Goal: Task Accomplishment & Management: Use online tool/utility

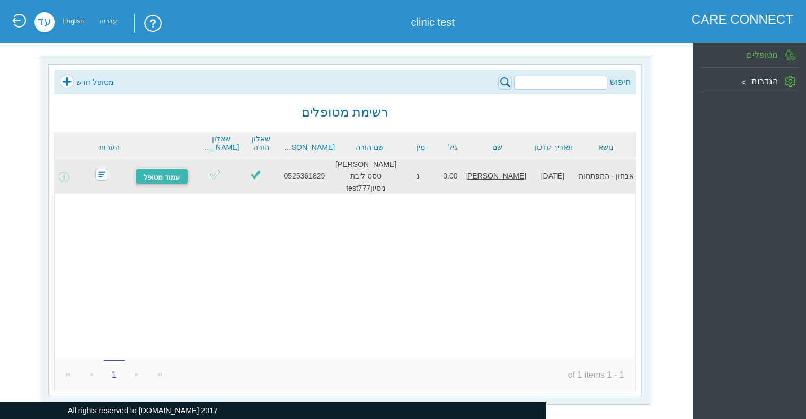
click at [157, 169] on link "עמוד מטופל" at bounding box center [161, 177] width 53 height 16
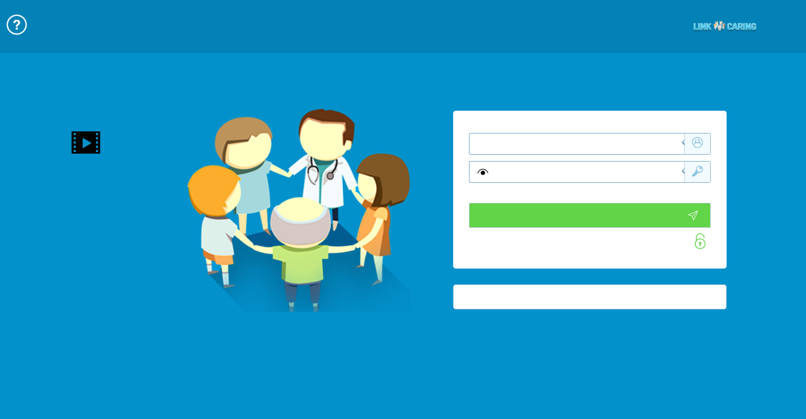
type input "התחבר עכשיו"
type input "עדיין לא? צור חשבון!"
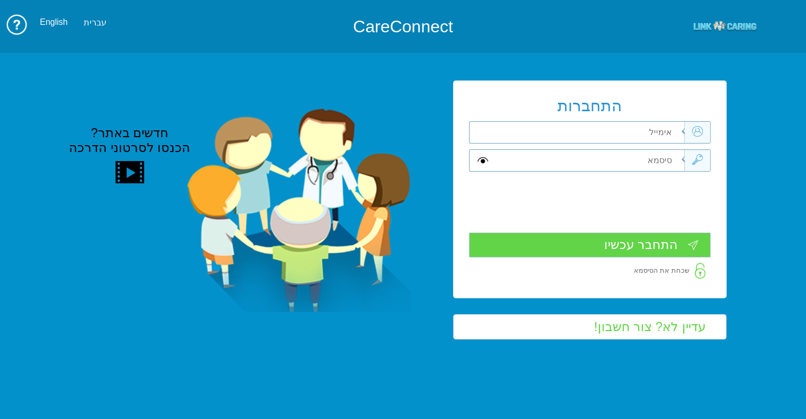
click at [589, 127] on input "text" at bounding box center [589, 132] width 191 height 21
type input "ך"
type input "[PERSON_NAME][EMAIL_ADDRESS][DOMAIN_NAME]"
click at [649, 159] on input "text" at bounding box center [589, 160] width 191 height 21
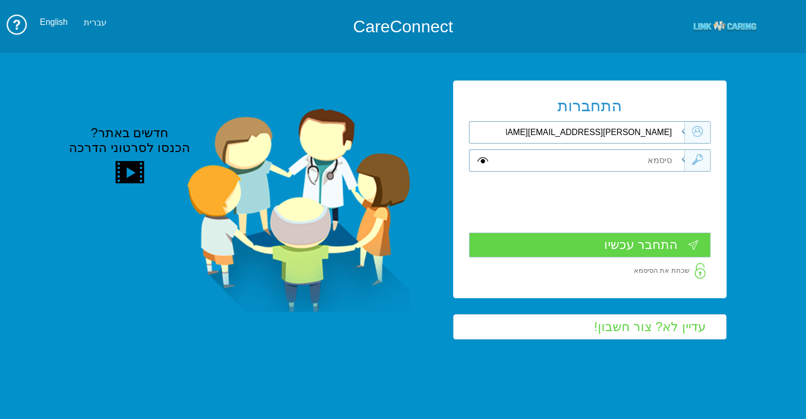
type input "A"
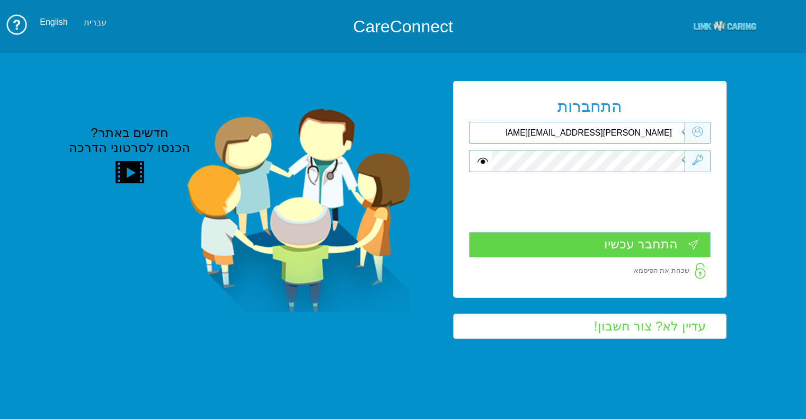
click at [618, 256] on input "התחבר עכשיו" at bounding box center [590, 244] width 242 height 25
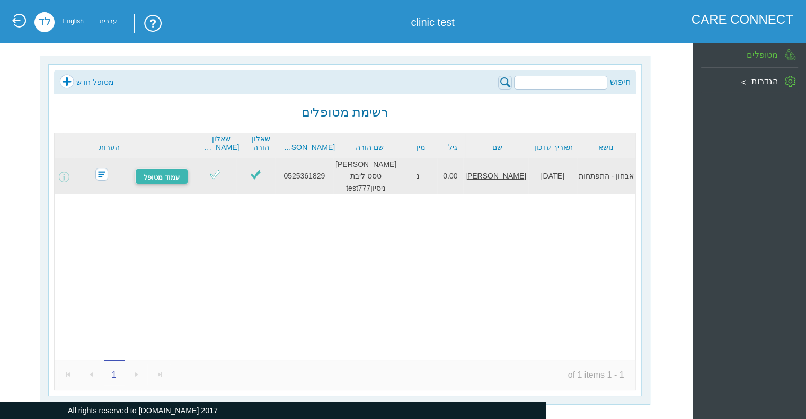
click at [178, 177] on link "עמוד מטופל" at bounding box center [161, 177] width 53 height 16
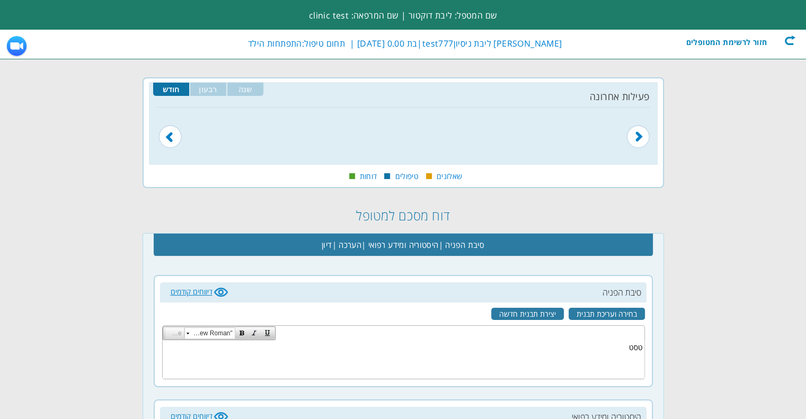
scroll to position [0, -140]
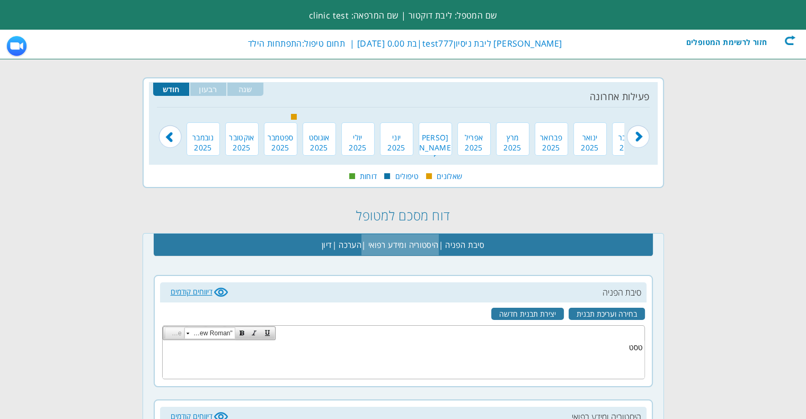
click at [363, 243] on span "היסטוריה ומידע רפואי |" at bounding box center [400, 244] width 77 height 21
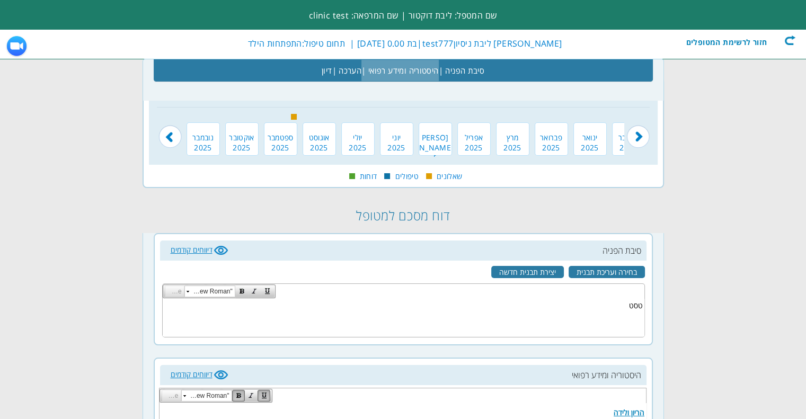
scroll to position [247, 0]
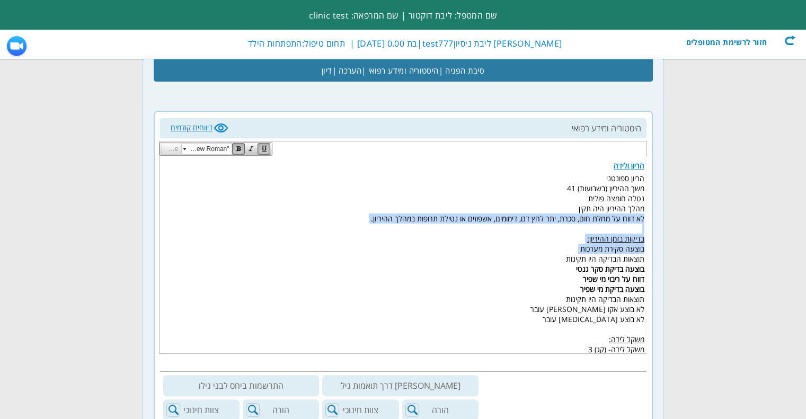
drag, startPoint x: 522, startPoint y: 399, endPoint x: 370, endPoint y: 221, distance: 234.7
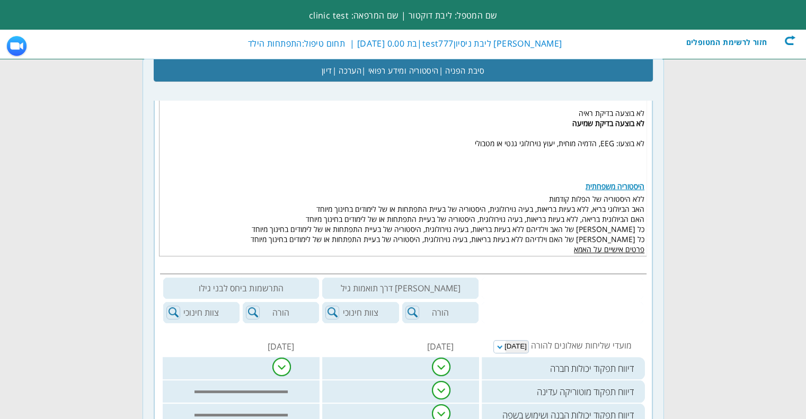
scroll to position [353, 0]
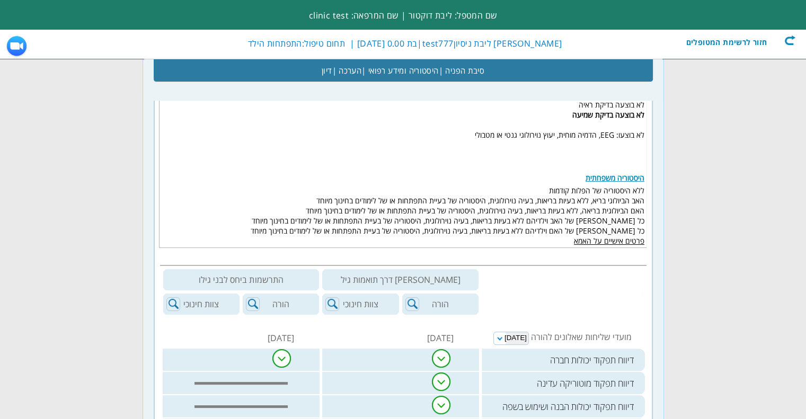
click at [392, 279] on td "אבני דרך תואמות גיל" at bounding box center [401, 280] width 160 height 24
click at [395, 279] on td "אבני דרך תואמות גיל" at bounding box center [401, 280] width 160 height 24
click at [227, 280] on td "התרשמות ביחס לבני גילו" at bounding box center [242, 280] width 160 height 24
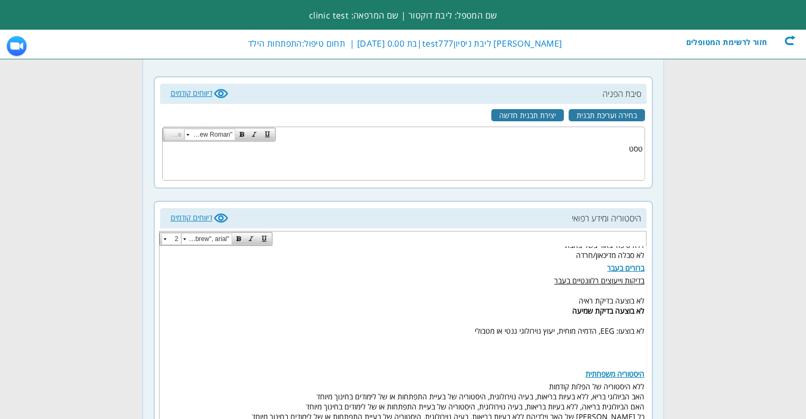
scroll to position [35, 0]
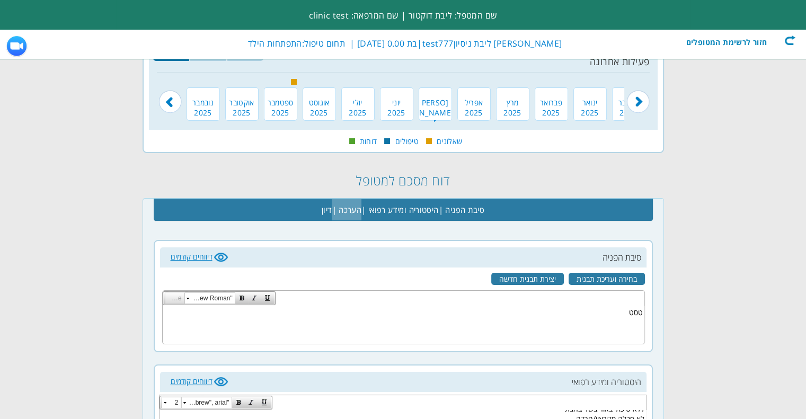
click at [341, 207] on span "הערכה |" at bounding box center [347, 209] width 30 height 21
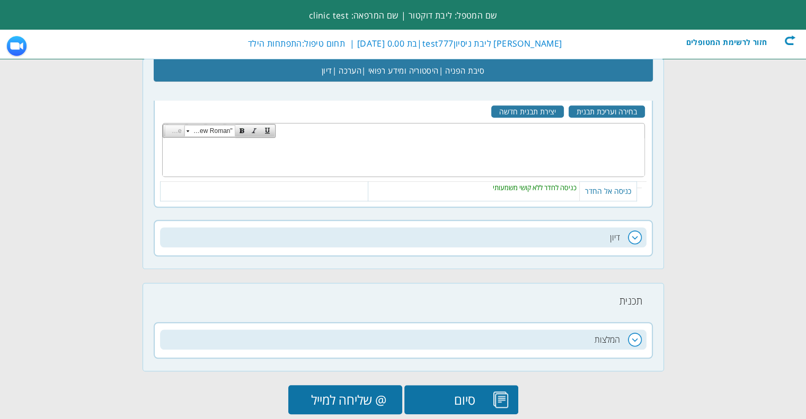
click at [622, 232] on h2 "דיון" at bounding box center [403, 237] width 487 height 20
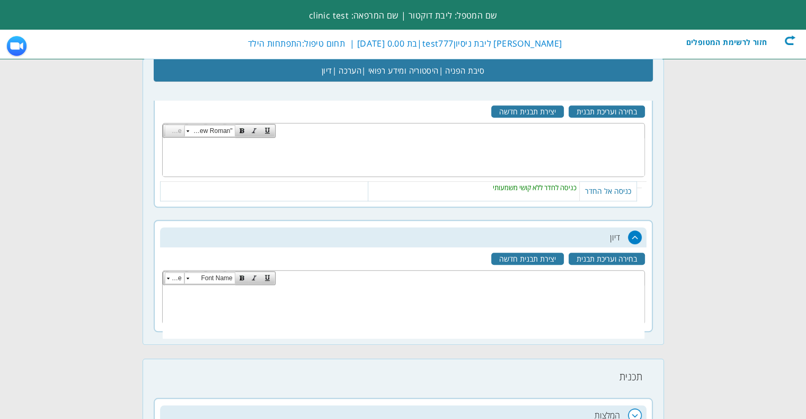
click at [622, 232] on h2 "דיון" at bounding box center [403, 237] width 487 height 20
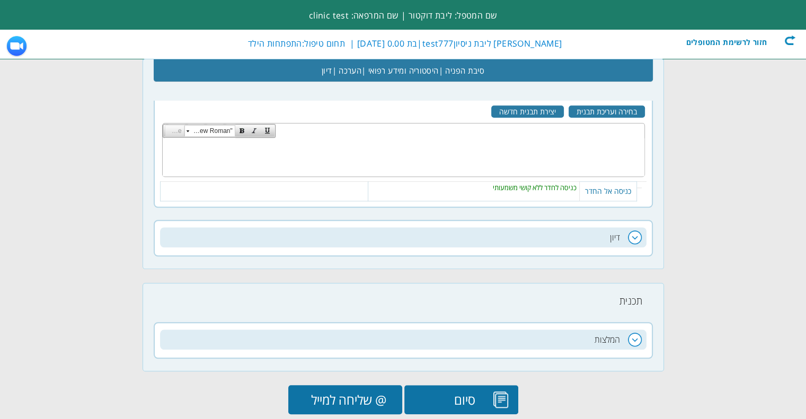
click at [610, 314] on div "תכנית המלצות דיווחים קודמים המלצות עיכוב התפתחותי 28" at bounding box center [404, 327] width 522 height 89
click at [612, 337] on h2 "המלצות" at bounding box center [403, 340] width 487 height 20
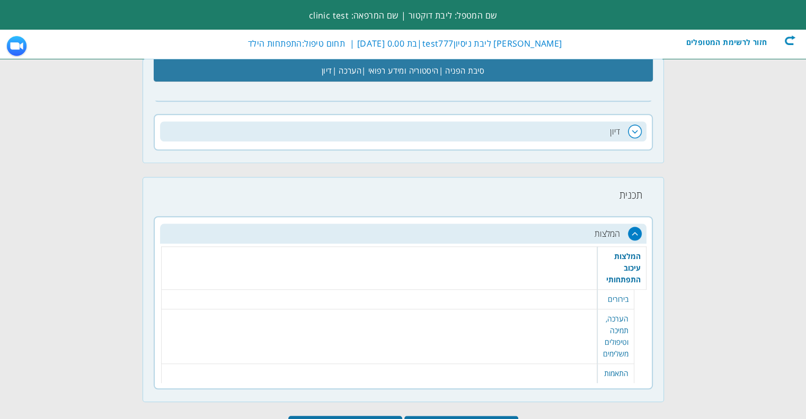
drag, startPoint x: 558, startPoint y: 277, endPoint x: 559, endPoint y: 284, distance: 6.5
click at [558, 280] on td "28 שמור" at bounding box center [379, 268] width 436 height 43
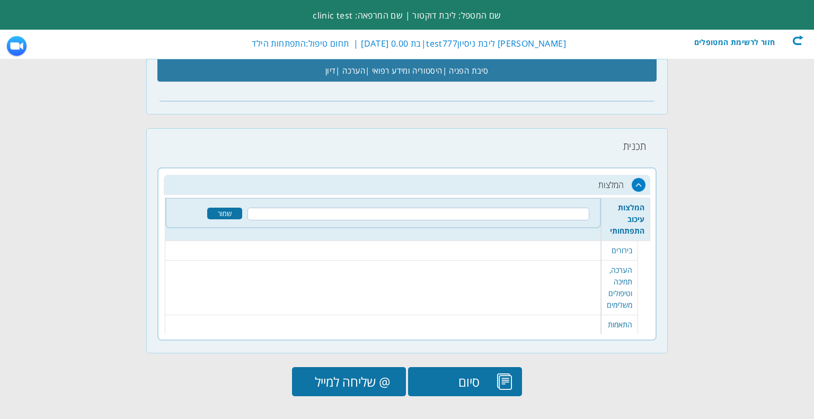
click at [625, 182] on h2 "המלצות" at bounding box center [407, 185] width 487 height 20
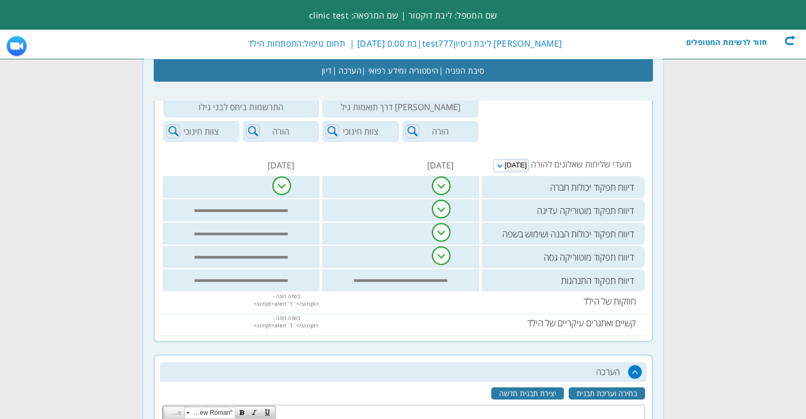
scroll to position [508, 0]
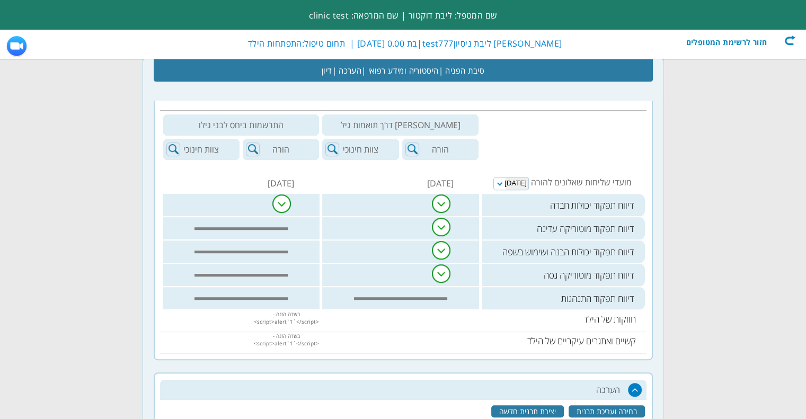
click at [513, 184] on select "21.09.2025" at bounding box center [512, 183] width 36 height 13
click at [513, 185] on select "21.09.2025" at bounding box center [512, 183] width 36 height 13
click at [433, 200] on img at bounding box center [441, 204] width 19 height 19
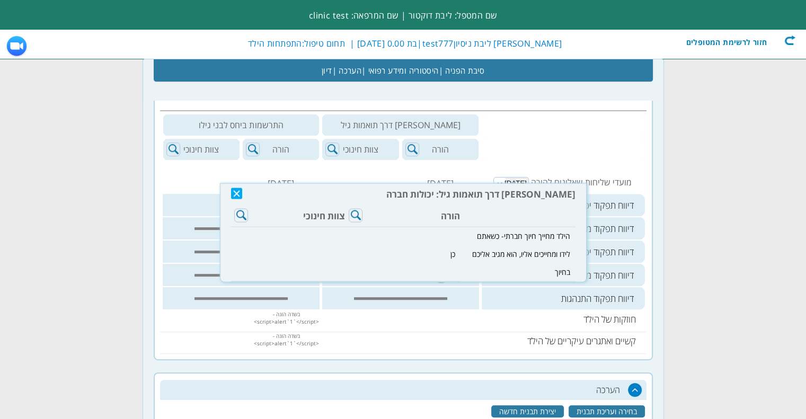
click at [656, 205] on div "סיבת הפניה דיווחים קודמים בחירה ועריכת תבנית יצירת תבנית חדשה RadEditor - HTML …" at bounding box center [404, 147] width 522 height 844
click at [239, 198] on img at bounding box center [236, 193] width 11 height 11
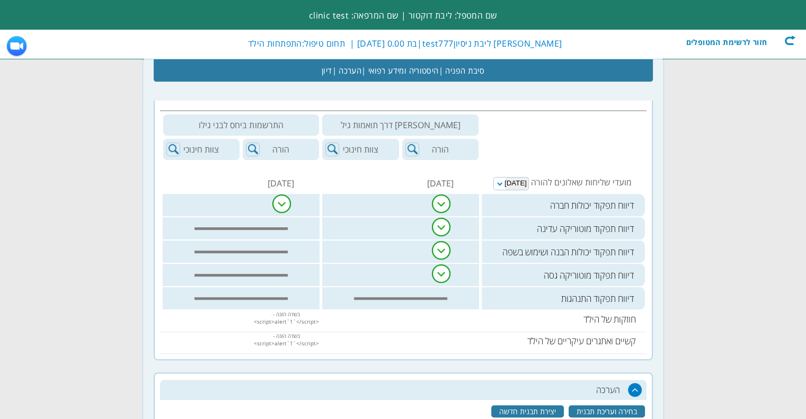
scroll to position [826, 0]
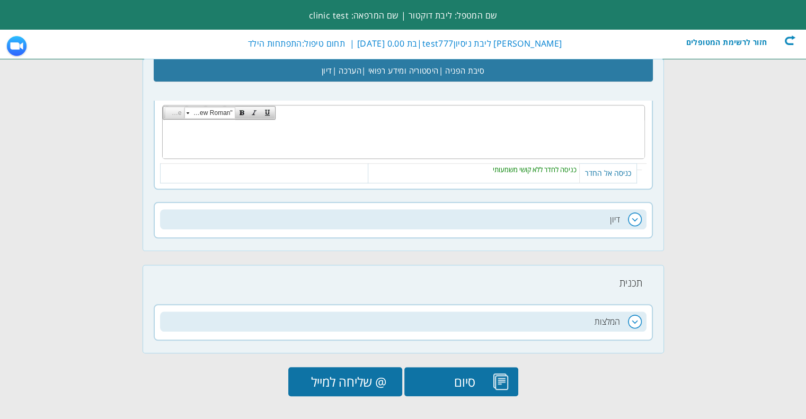
click at [335, 375] on input "@ שליחה למייל" at bounding box center [345, 381] width 114 height 29
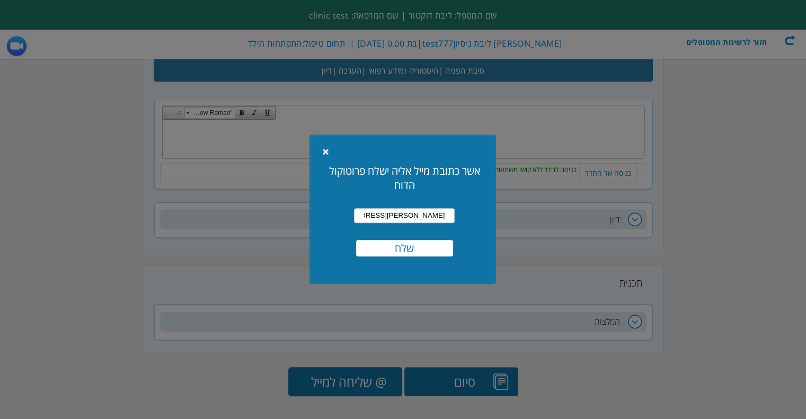
click at [392, 208] on input "[PERSON_NAME][EMAIL_ADDRESS][DOMAIN_NAME]" at bounding box center [404, 215] width 101 height 15
click at [393, 213] on input "[PERSON_NAME][EMAIL_ADDRESS][DOMAIN_NAME]" at bounding box center [404, 215] width 101 height 15
click at [391, 216] on input "[PERSON_NAME][EMAIL_ADDRESS][DOMAIN_NAME]" at bounding box center [404, 215] width 101 height 15
drag, startPoint x: 403, startPoint y: 217, endPoint x: 431, endPoint y: 215, distance: 27.1
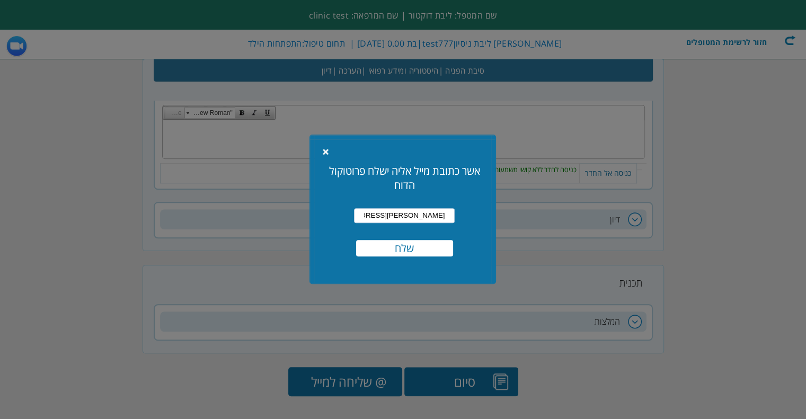
click at [431, 215] on input "[PERSON_NAME][EMAIL_ADDRESS][DOMAIN_NAME]" at bounding box center [404, 215] width 101 height 15
type input "libat@gmail.co.il"
click at [424, 245] on input "שלח" at bounding box center [404, 248] width 97 height 16
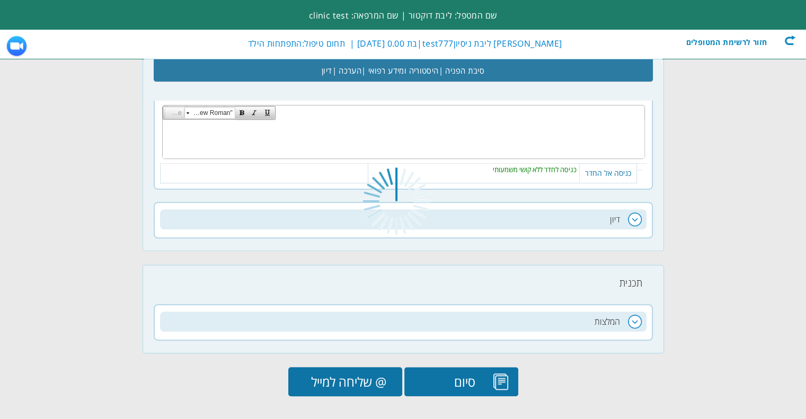
scroll to position [0, 0]
click at [370, 344] on div at bounding box center [403, 209] width 806 height 419
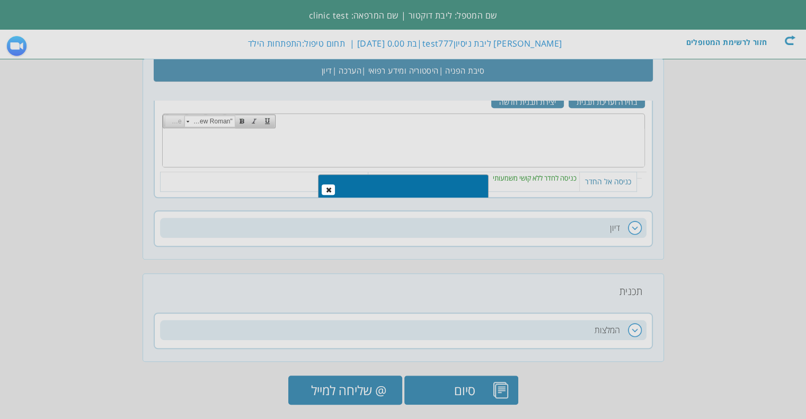
click at [375, 199] on div "הדוח נשלח בהצלחה" at bounding box center [403, 219] width 159 height 60
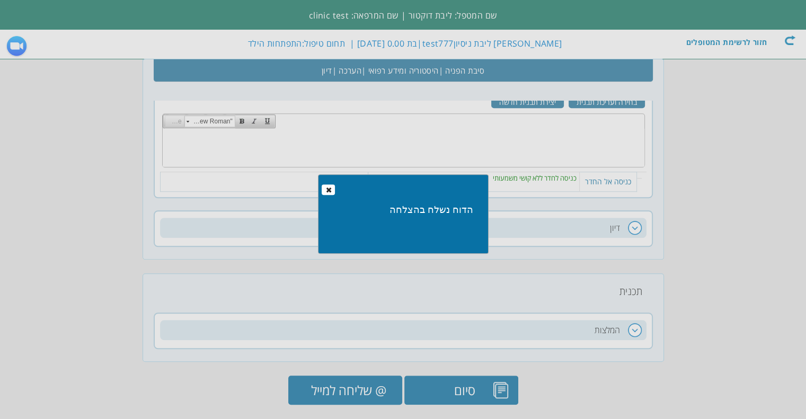
click at [334, 190] on button "Close" at bounding box center [328, 190] width 13 height 11
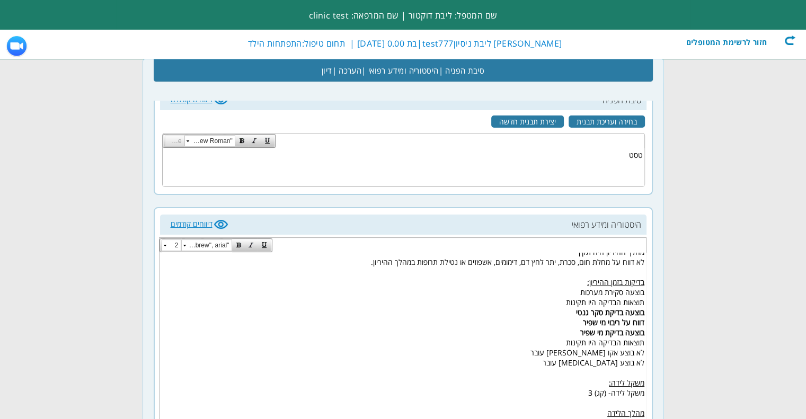
scroll to position [0, 0]
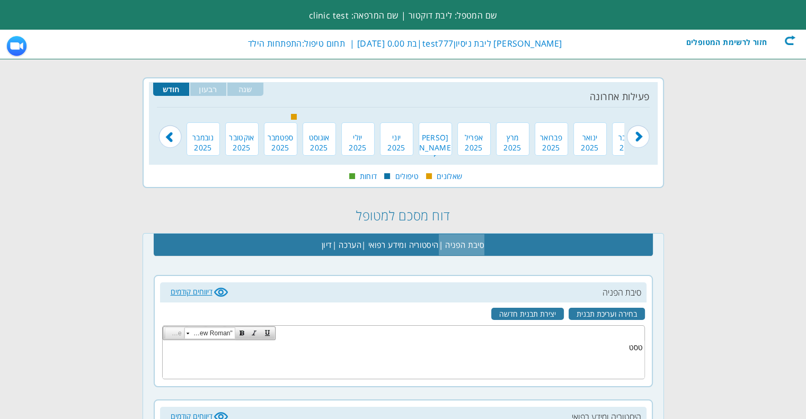
click at [464, 242] on span "סיבת הפניה |" at bounding box center [462, 244] width 46 height 21
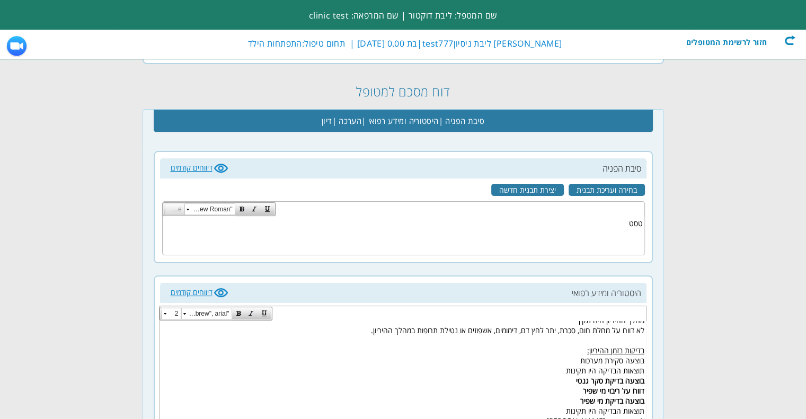
scroll to position [59, 0]
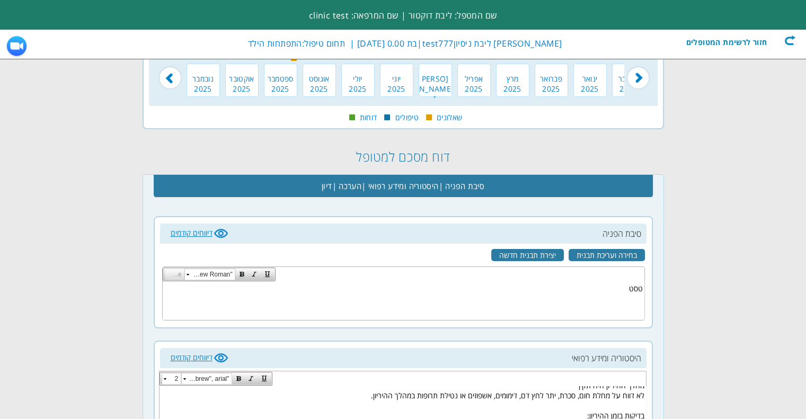
click at [314, 190] on div "סיבת הפניה | היסטוריה ומידע רפואי | הערכה | דיון העתק" at bounding box center [403, 186] width 499 height 23
click at [322, 191] on span "דיון" at bounding box center [327, 185] width 11 height 21
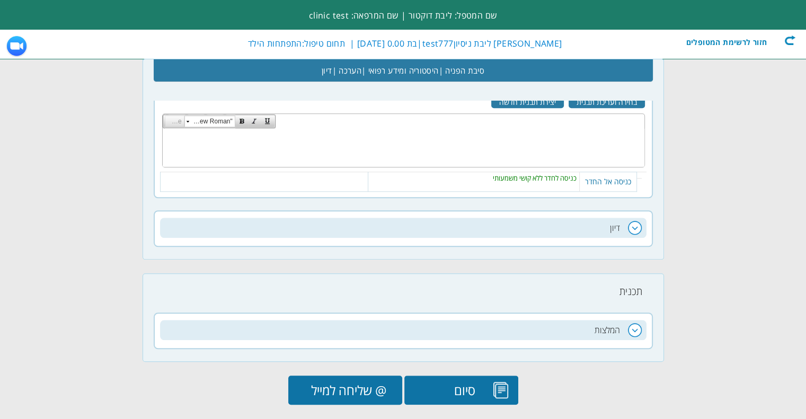
click at [629, 225] on h2 "דיון" at bounding box center [403, 228] width 487 height 20
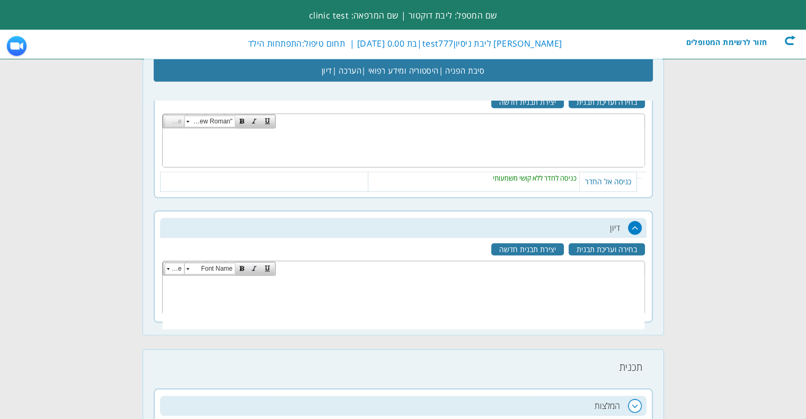
click at [630, 223] on h2 "דיון" at bounding box center [403, 228] width 487 height 20
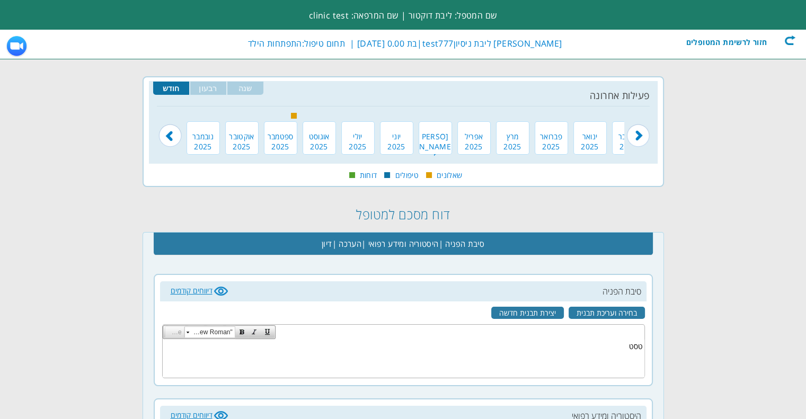
scroll to position [0, 0]
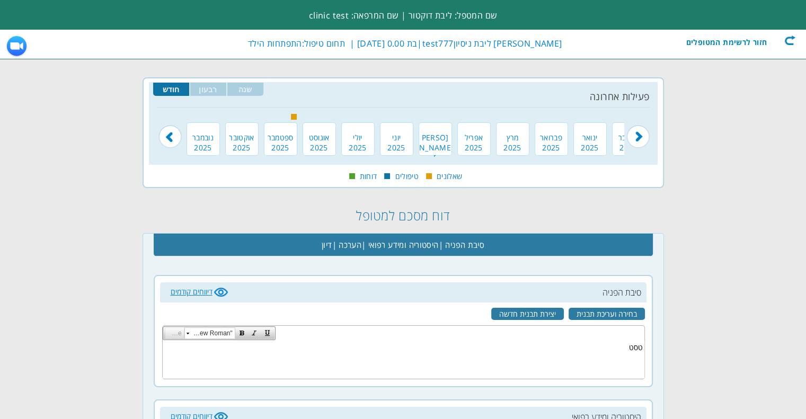
click at [163, 135] on img at bounding box center [170, 130] width 23 height 37
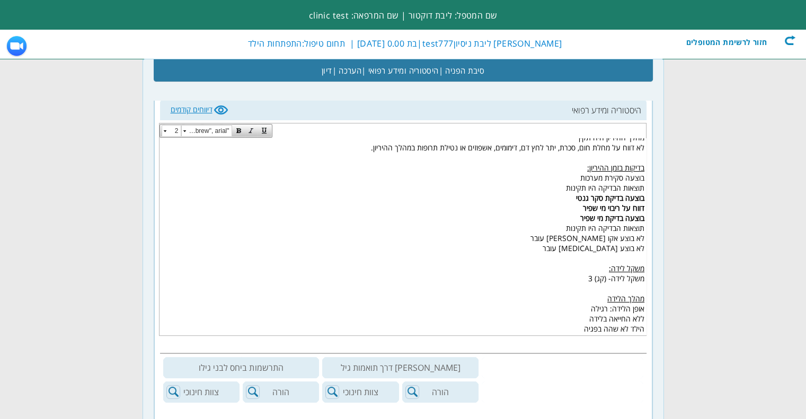
scroll to position [106, 0]
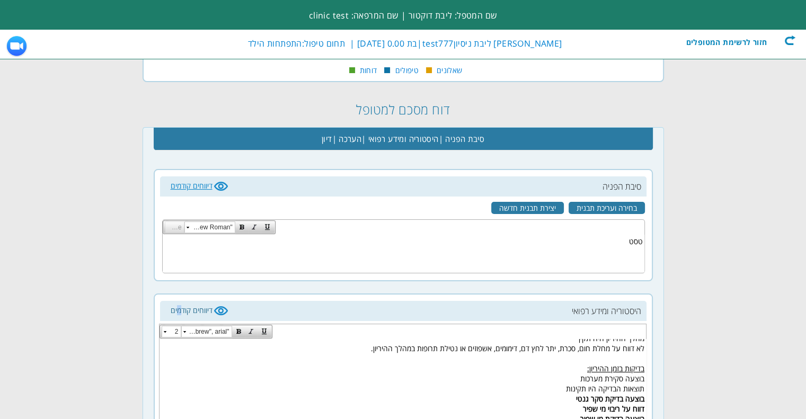
click at [179, 305] on link "דיווחים קודמים" at bounding box center [200, 310] width 58 height 10
click at [187, 305] on link "דיווחים קודמים" at bounding box center [200, 310] width 58 height 10
click at [210, 310] on link "דיווחים קודמים" at bounding box center [200, 310] width 58 height 10
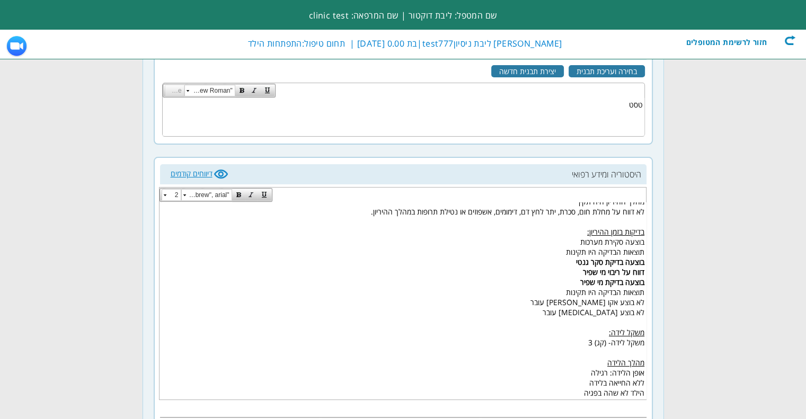
scroll to position [159, 0]
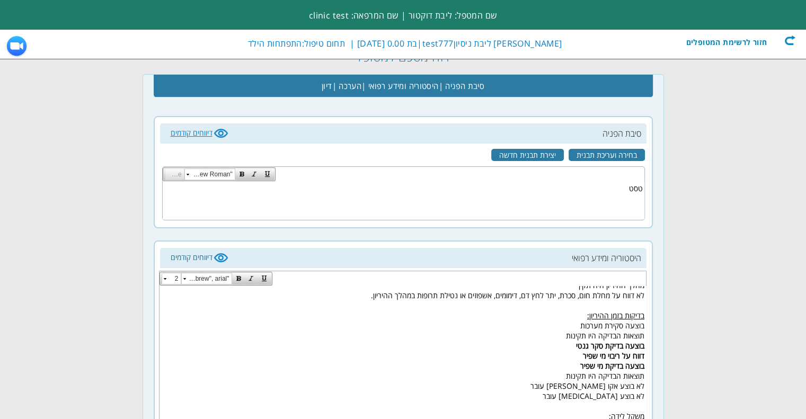
click at [216, 254] on link "דיווחים קודמים" at bounding box center [200, 257] width 58 height 10
click at [216, 130] on link "דיווחים קודמים" at bounding box center [200, 133] width 58 height 10
click at [528, 156] on link "יצירת תבנית חדשה" at bounding box center [527, 155] width 73 height 12
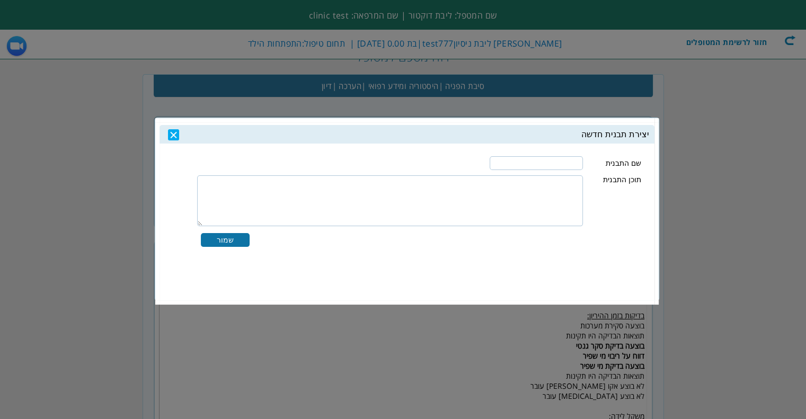
click at [529, 168] on input "text" at bounding box center [536, 163] width 93 height 14
type input "y"
type input "טסט"
click at [531, 208] on textarea at bounding box center [390, 200] width 386 height 51
type textarea "ניסיון"
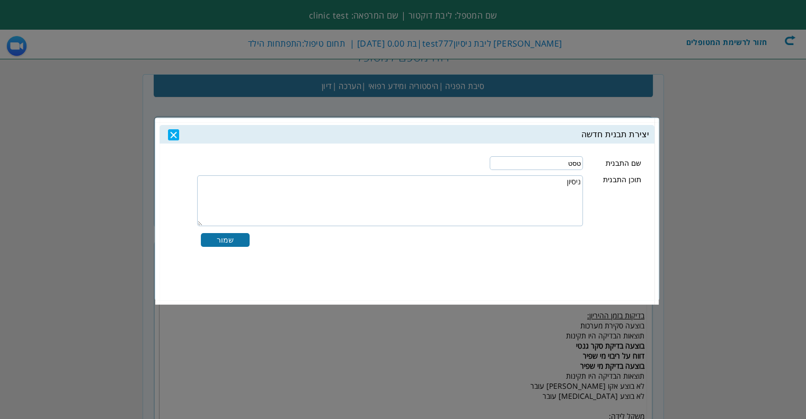
click at [231, 245] on span "שמור" at bounding box center [225, 240] width 49 height 14
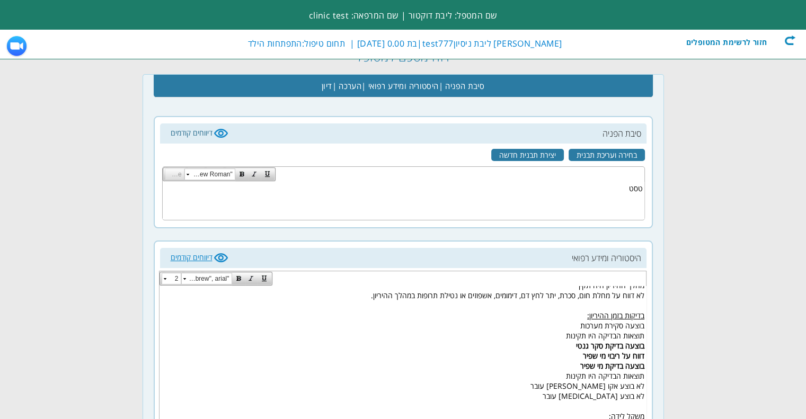
click at [180, 129] on link "דיווחים קודמים" at bounding box center [200, 133] width 58 height 10
drag, startPoint x: 215, startPoint y: 135, endPoint x: 244, endPoint y: 136, distance: 28.6
click at [216, 134] on link "דיווחים קודמים" at bounding box center [200, 133] width 58 height 10
click at [581, 156] on link "בחירה ועריכת תבנית" at bounding box center [607, 155] width 76 height 12
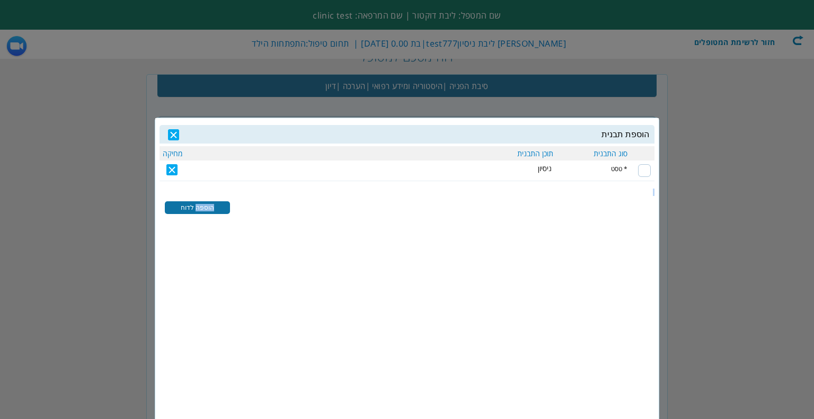
drag, startPoint x: 197, startPoint y: 214, endPoint x: 598, endPoint y: 192, distance: 401.9
click at [590, 193] on div "הוספת תבנית סוג התבנית תוכן התבנית מחיקה * טסט ניסיון הוספה לדוח שמירת עריכה בי…" at bounding box center [407, 160] width 495 height 71
click at [643, 167] on input "checkbox" at bounding box center [644, 170] width 13 height 13
checkbox input "true"
click at [193, 206] on span "הוספה לדוח" at bounding box center [197, 207] width 65 height 13
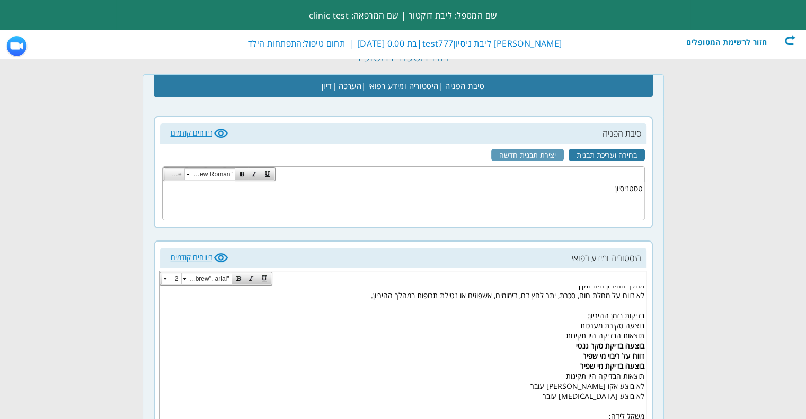
click at [532, 156] on link "יצירת תבנית חדשה" at bounding box center [527, 155] width 73 height 12
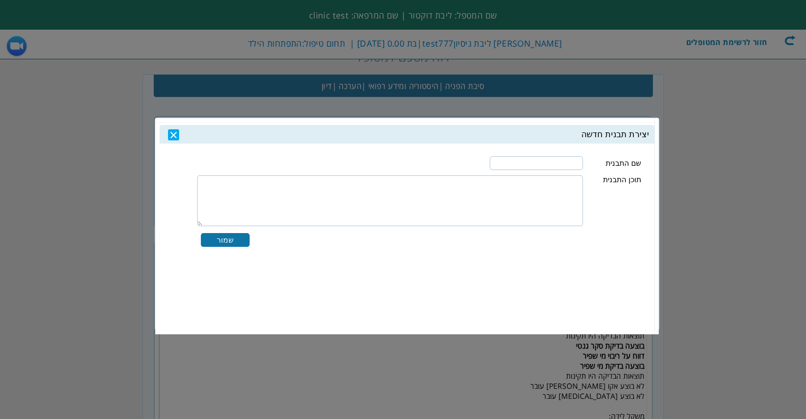
click at [530, 160] on input "text" at bounding box center [536, 163] width 93 height 14
type input "ניסיון נוסף"
type textarea "ניסיון נוסף"
click at [231, 244] on span "שמור" at bounding box center [225, 240] width 49 height 14
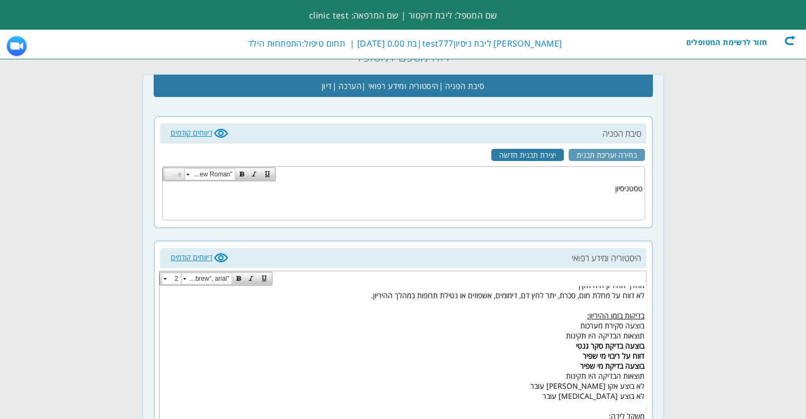
click at [607, 152] on link "בחירה ועריכת תבנית" at bounding box center [607, 155] width 76 height 12
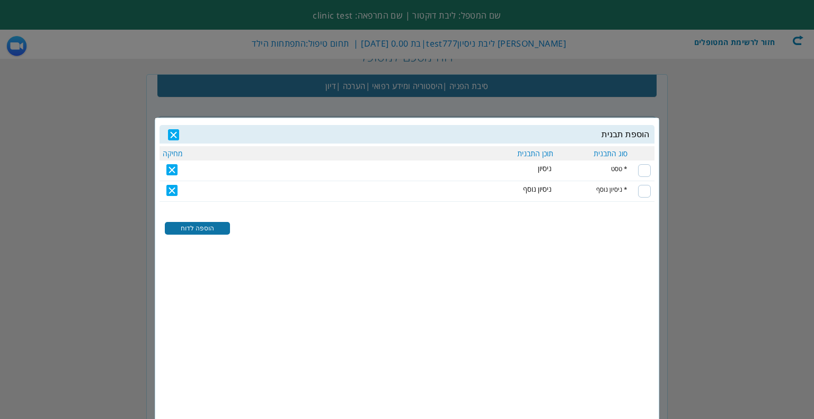
click at [644, 195] on input "checkbox" at bounding box center [644, 191] width 13 height 13
checkbox input "true"
click at [202, 231] on span "הוספה לדוח" at bounding box center [197, 228] width 65 height 13
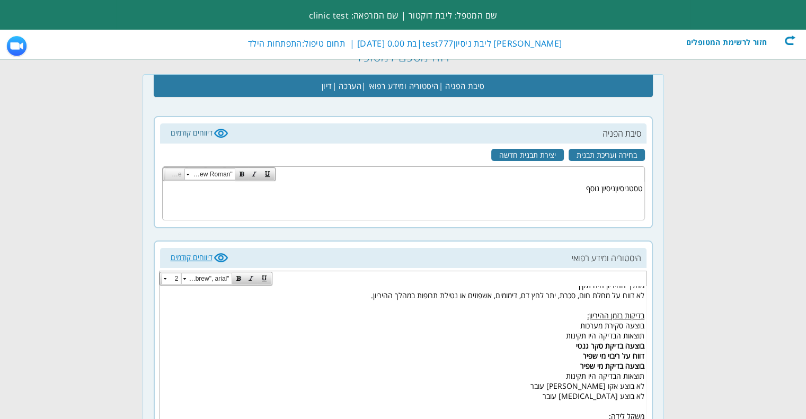
click at [200, 135] on link "דיווחים קודמים" at bounding box center [200, 133] width 58 height 10
click at [228, 131] on h2 "סיבת הפניה" at bounding box center [403, 134] width 487 height 20
click at [216, 133] on link "דיווחים קודמים" at bounding box center [200, 133] width 58 height 10
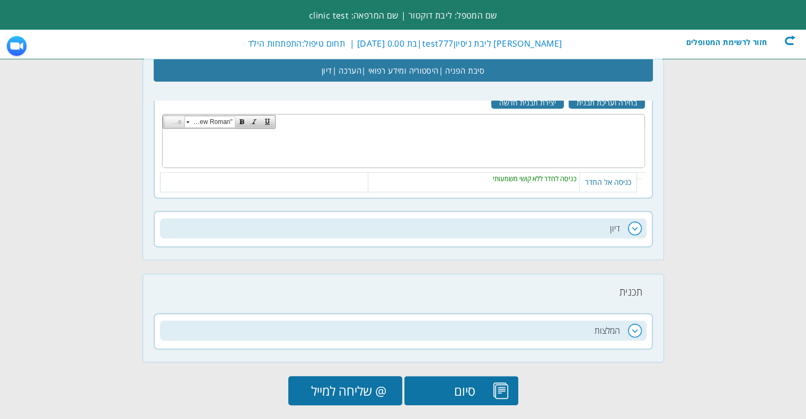
scroll to position [818, 0]
click at [513, 380] on input "סיום" at bounding box center [462, 390] width 114 height 29
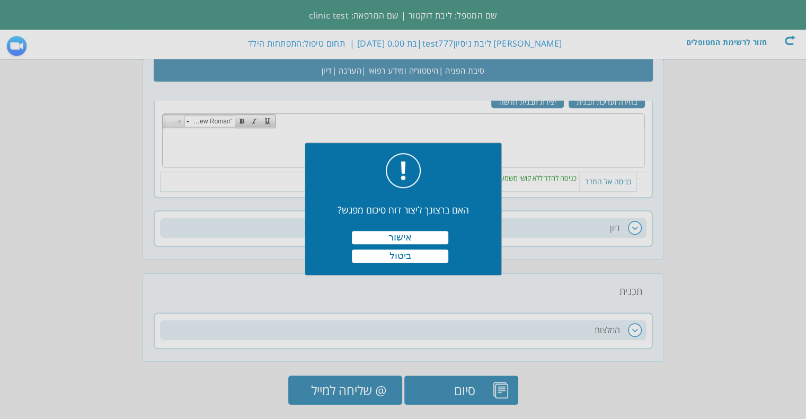
click at [411, 234] on button "אישור" at bounding box center [400, 237] width 97 height 13
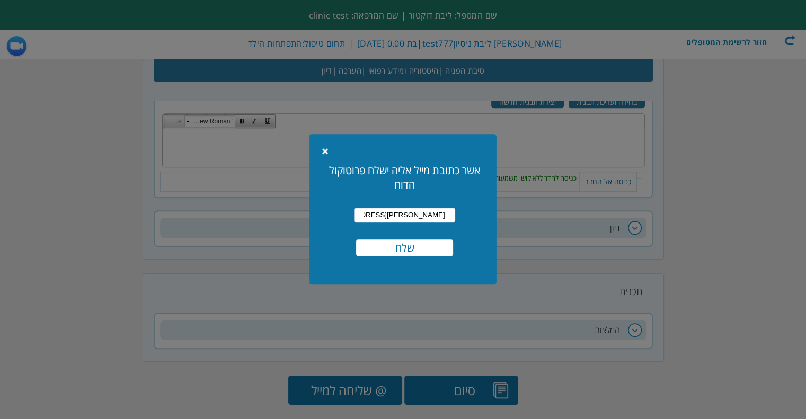
click at [406, 216] on input "libat@gmail.co.il" at bounding box center [404, 215] width 101 height 15
type input "libatr@gmail.co.il"
click at [433, 248] on input "שלח" at bounding box center [404, 248] width 97 height 16
